Goal: Task Accomplishment & Management: Manage account settings

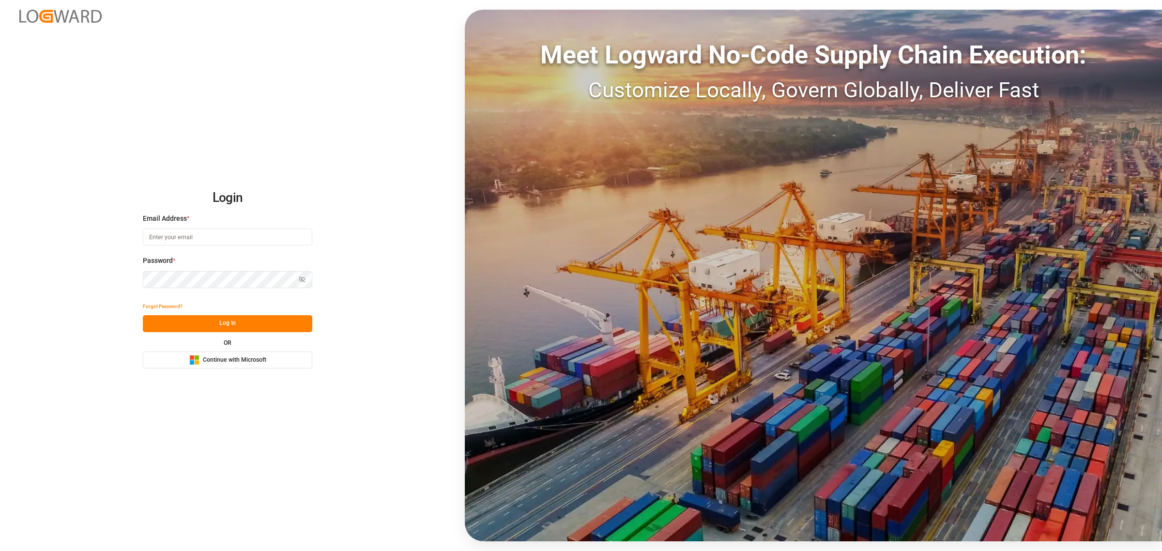
click at [182, 233] on input at bounding box center [227, 237] width 169 height 17
type input "[PERSON_NAME][DOMAIN_NAME][EMAIL_ADDRESS][DOMAIN_NAME]"
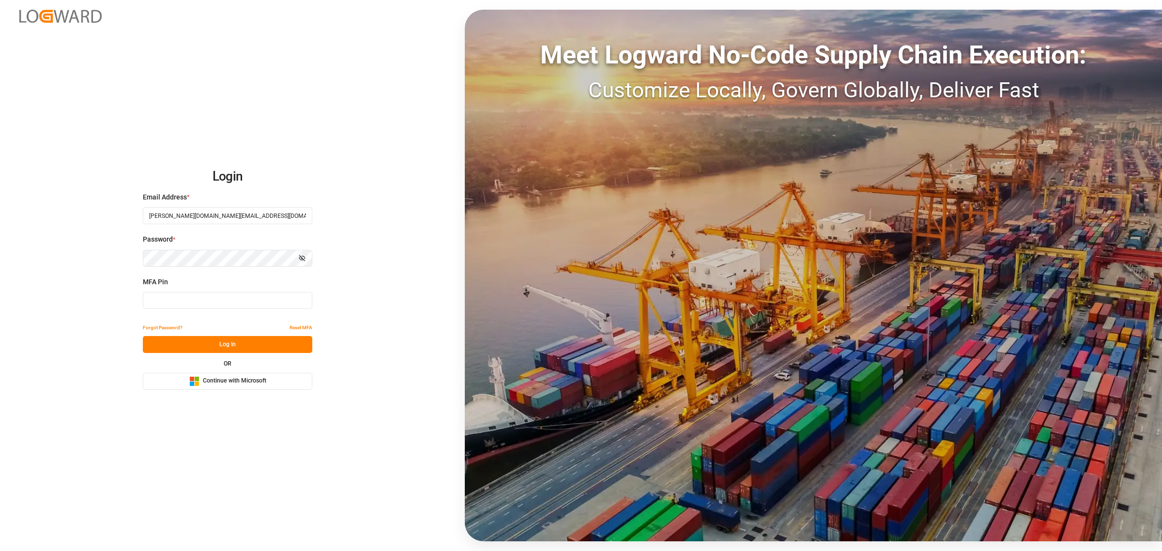
type input "018929"
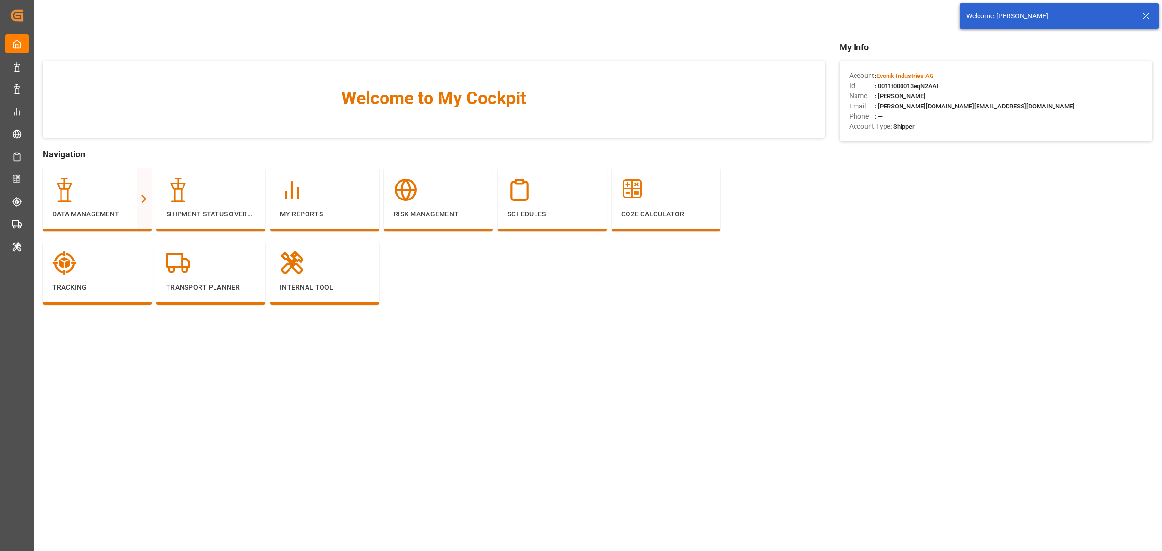
click at [1148, 16] on icon at bounding box center [1146, 16] width 12 height 12
click at [1072, 16] on div "button" at bounding box center [1073, 16] width 10 height 10
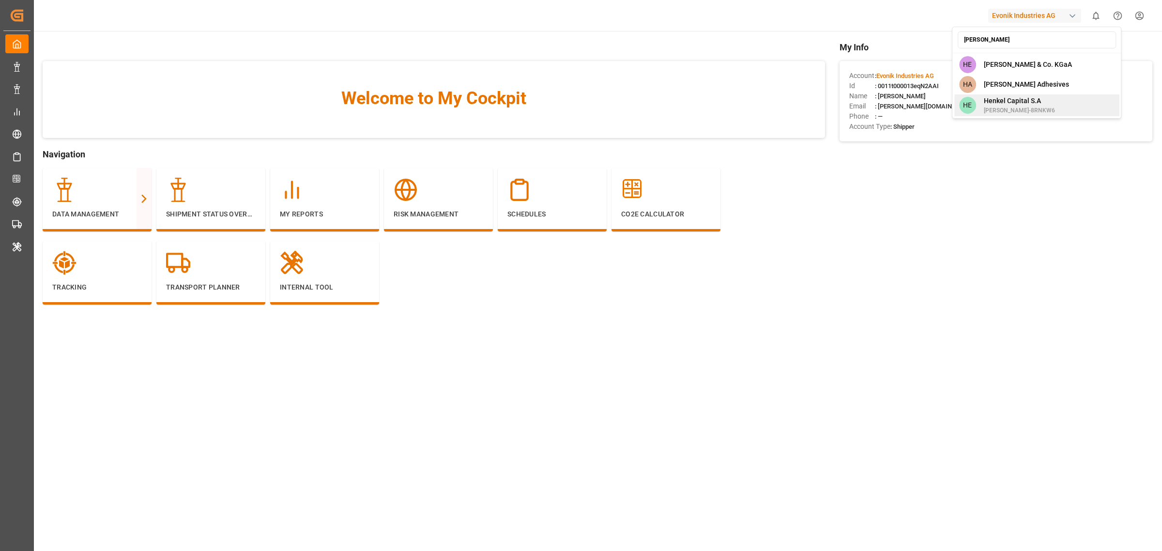
type input "[PERSON_NAME]"
click at [1009, 99] on span "Henkel Capital S.A" at bounding box center [1019, 101] width 71 height 10
